Goal: Use online tool/utility: Use online tool/utility

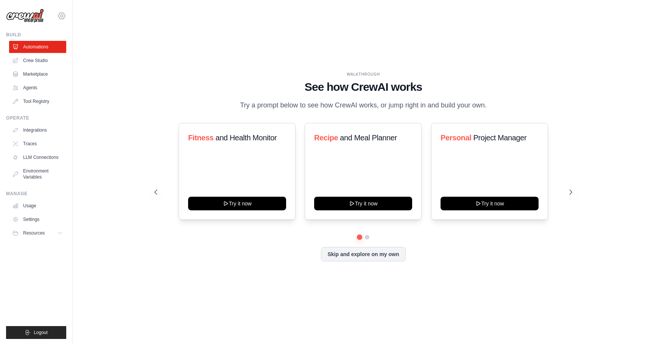
click at [61, 14] on icon at bounding box center [61, 15] width 9 height 9
click at [128, 17] on div "WALKTHROUGH See how [PERSON_NAME] works Try a prompt below to see how [PERSON_N…" at bounding box center [363, 173] width 557 height 330
click at [161, 126] on div "Fitness and Health Monitor Try it now Recipe and Meal Planner Try it now Person…" at bounding box center [364, 171] width 418 height 97
click at [130, 83] on div "WALKTHROUGH See how [PERSON_NAME] works Try a prompt below to see how [PERSON_N…" at bounding box center [363, 173] width 557 height 330
click at [366, 238] on button at bounding box center [367, 237] width 6 height 6
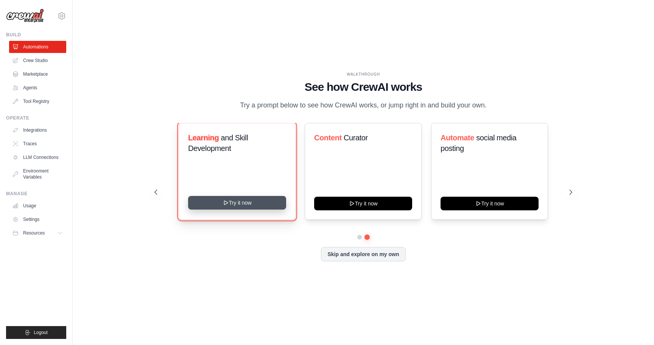
click at [233, 200] on button "Try it now" at bounding box center [237, 203] width 98 height 14
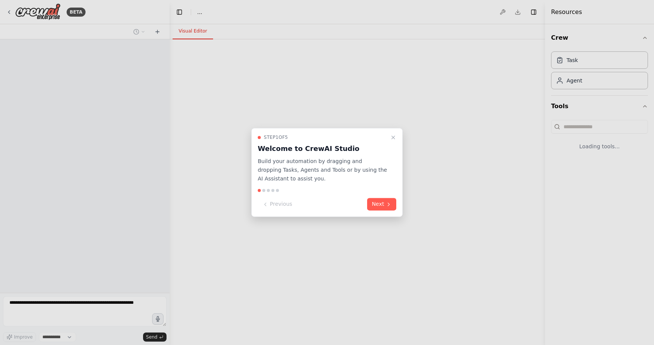
select select "****"
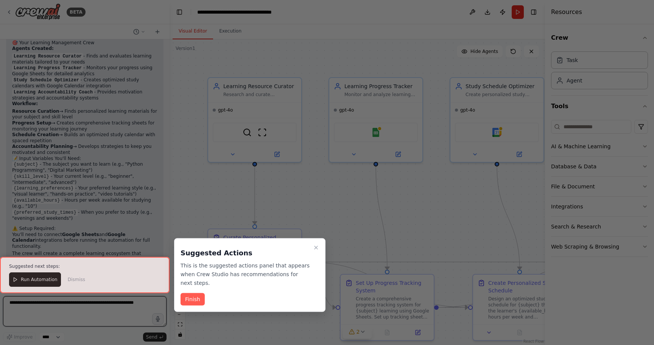
scroll to position [771, 0]
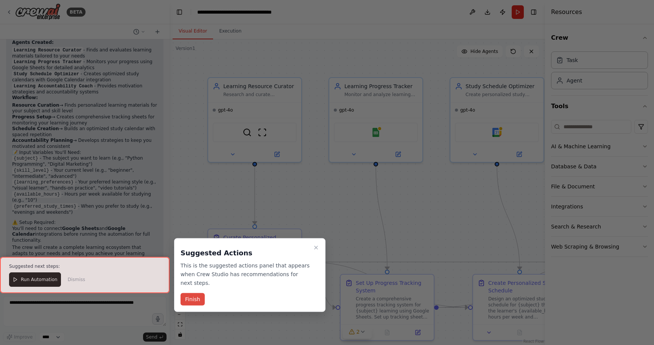
click at [197, 300] on button "Finish" at bounding box center [193, 299] width 24 height 12
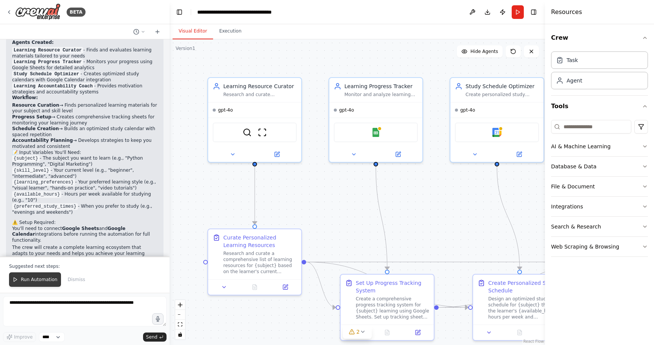
click at [39, 280] on span "Run Automation" at bounding box center [39, 280] width 37 height 6
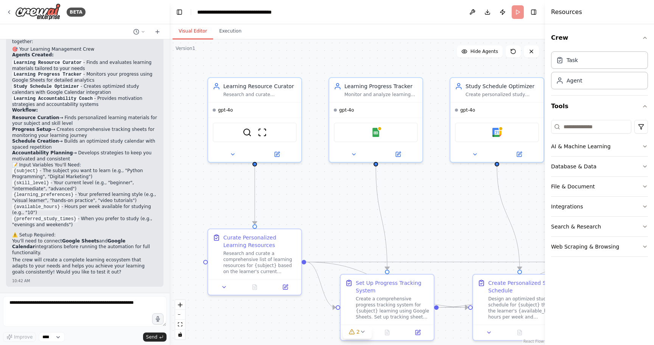
scroll to position [735, 0]
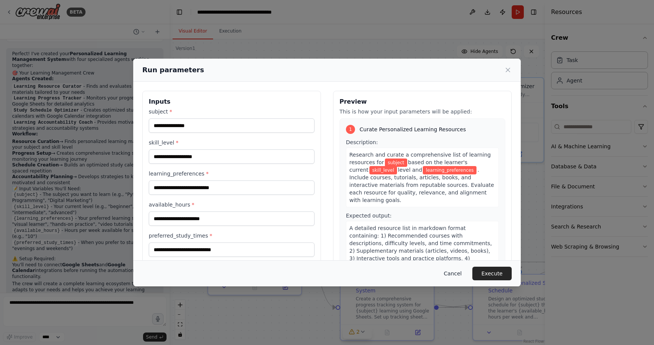
click at [451, 276] on button "Cancel" at bounding box center [453, 274] width 30 height 14
